Goal: Book appointment/travel/reservation

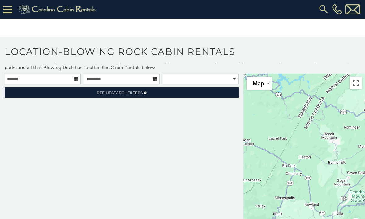
scroll to position [5, 0]
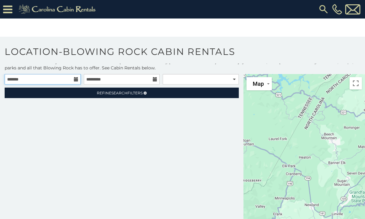
click at [27, 81] on input "text" at bounding box center [43, 79] width 76 height 11
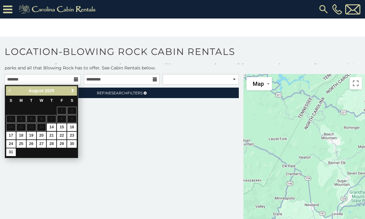
click at [70, 90] on span "Next" at bounding box center [72, 90] width 5 height 5
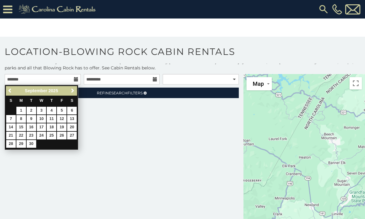
click at [70, 88] on link "Next" at bounding box center [73, 91] width 8 height 8
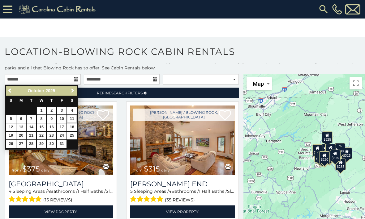
click at [70, 116] on link "11" at bounding box center [72, 119] width 10 height 8
type input "**********"
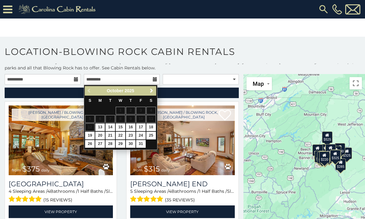
click at [150, 118] on table "S M T W T F S 1 2 3 4 5 6 7 8 9 10 11 12 13 14 15 16 17 18 19 20 21 22 23 24 25…" at bounding box center [120, 122] width 71 height 53
click at [89, 92] on div "Previous Next [DATE]" at bounding box center [120, 91] width 71 height 10
click at [89, 89] on div "Previous Next [DATE]" at bounding box center [120, 91] width 71 height 10
click at [89, 94] on div "Previous Next [DATE]" at bounding box center [120, 91] width 71 height 10
click at [89, 88] on div "Previous Next [DATE]" at bounding box center [120, 91] width 71 height 10
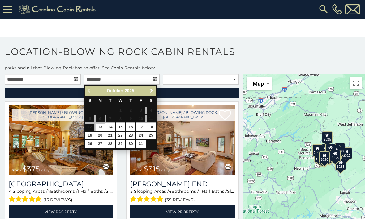
click at [89, 94] on div "Previous Next [DATE]" at bounding box center [120, 91] width 71 height 10
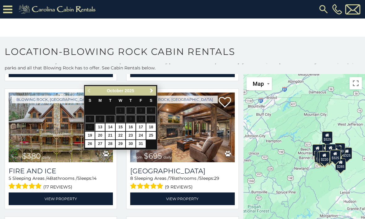
scroll to position [142, 0]
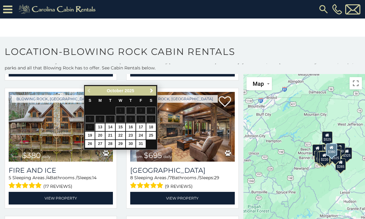
click at [36, 112] on img at bounding box center [61, 127] width 104 height 70
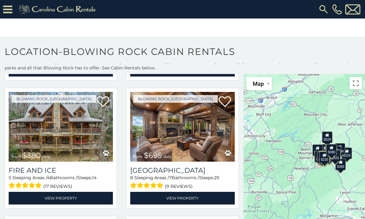
click at [46, 68] on p "Visit the fun and friendly mountain vacation town of [GEOGRAPHIC_DATA], [GEOGRA…" at bounding box center [182, 65] width 365 height 12
click at [86, 91] on div "Blowing Rock, [GEOGRAPHIC_DATA] from $380 daily Fire And Ice 5 Sleeping Areas /…" at bounding box center [61, 148] width 112 height 121
click at [148, 91] on div "Blowing Rock, [GEOGRAPHIC_DATA] from $695 daily [GEOGRAPHIC_DATA] 8 Sleeping Ar…" at bounding box center [182, 148] width 112 height 121
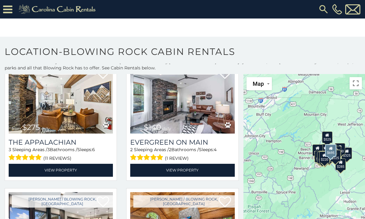
scroll to position [427, 0]
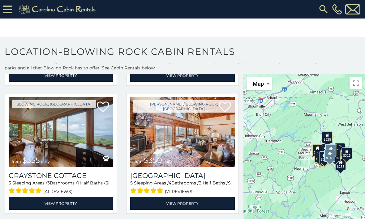
scroll to position [1677, 0]
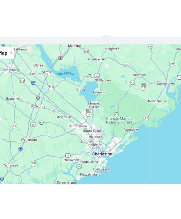
scroll to position [228, 0]
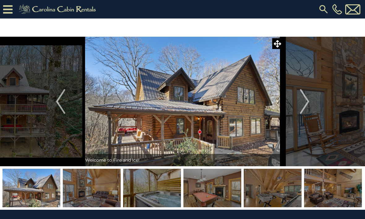
click at [57, 106] on img "Previous" at bounding box center [60, 101] width 9 height 25
